Goal: Navigation & Orientation: Find specific page/section

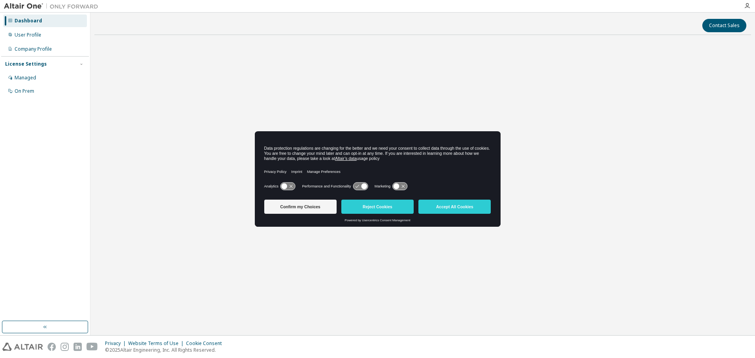
drag, startPoint x: 353, startPoint y: 208, endPoint x: 408, endPoint y: 183, distance: 60.7
click at [408, 183] on div "Data protection regulations are changing for the better and we need your consen…" at bounding box center [378, 179] width 246 height 96
click at [286, 187] on icon at bounding box center [285, 187] width 6 height 6
drag, startPoint x: 361, startPoint y: 182, endPoint x: 368, endPoint y: 184, distance: 7.0
click at [362, 182] on div "Analytics Performance and Functionality Marketing" at bounding box center [377, 189] width 227 height 16
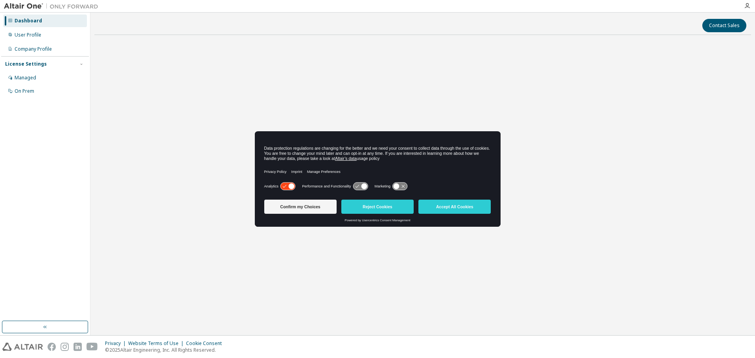
drag, startPoint x: 361, startPoint y: 187, endPoint x: 416, endPoint y: 188, distance: 55.1
click at [362, 187] on icon at bounding box center [364, 187] width 6 height 6
click at [403, 187] on icon at bounding box center [400, 186] width 15 height 7
click at [442, 209] on button "Accept All Cookies" at bounding box center [455, 207] width 72 height 14
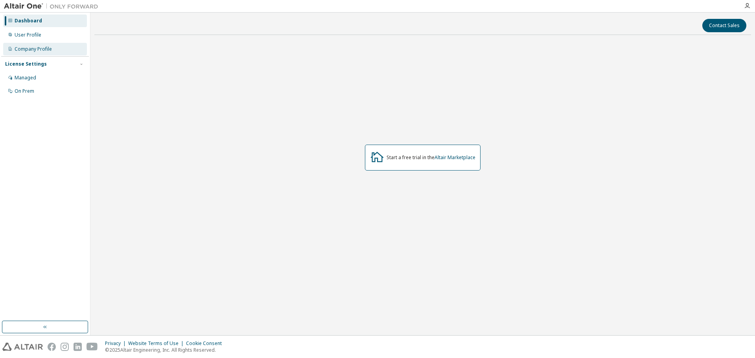
click at [23, 46] on div "Company Profile" at bounding box center [33, 49] width 37 height 6
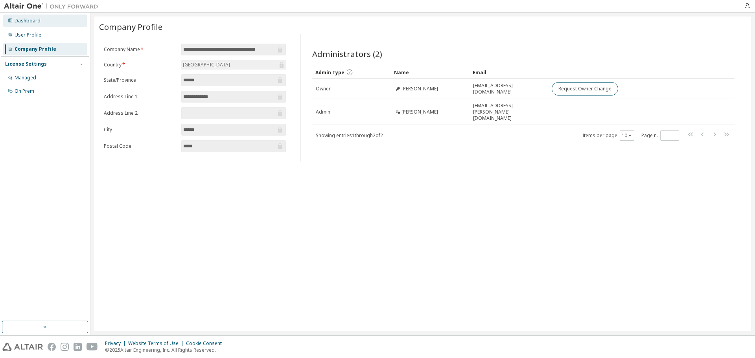
click at [20, 18] on div "Dashboard" at bounding box center [28, 21] width 26 height 6
